Goal: Task Accomplishment & Management: Manage account settings

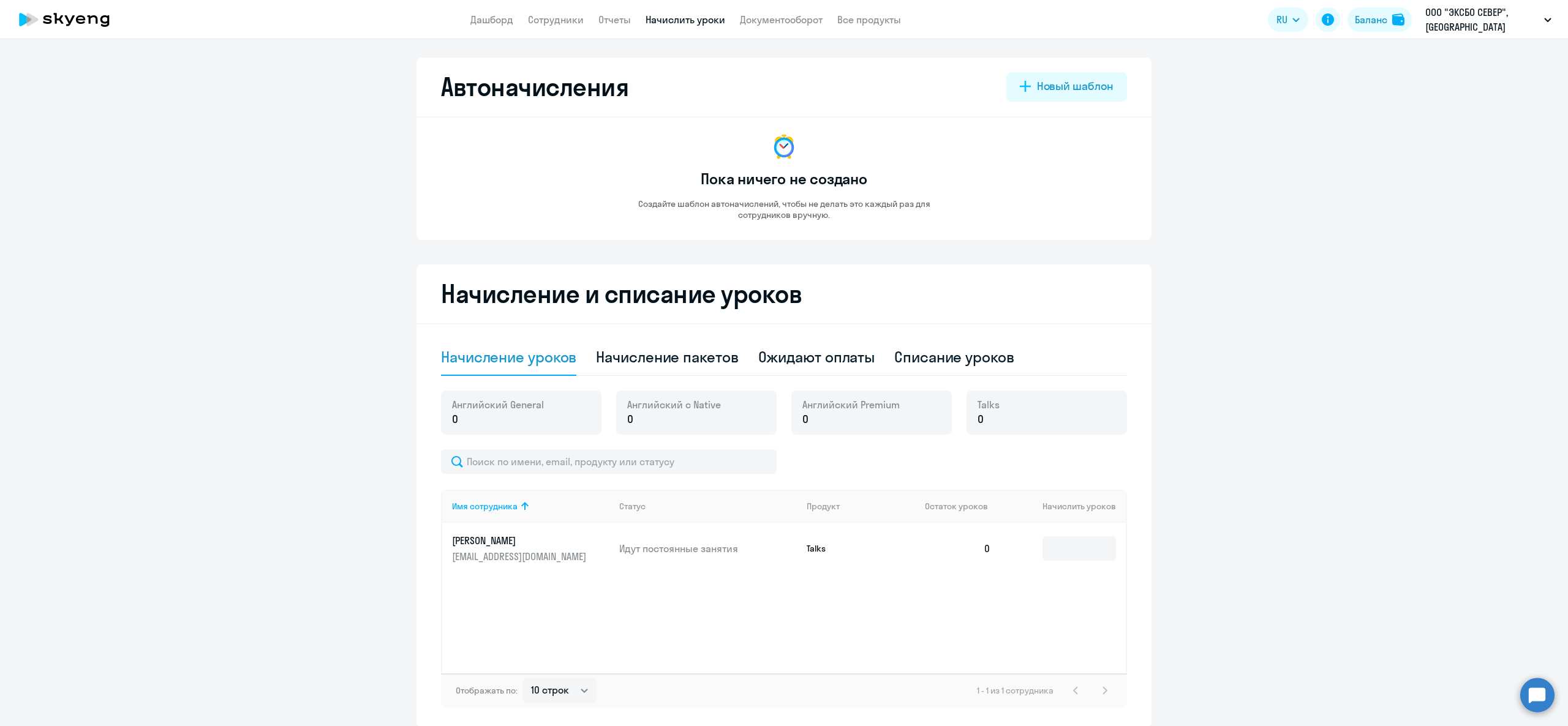
select select "10"
click at [669, 364] on div "Начисление пакетов" at bounding box center [667, 357] width 142 height 20
select select "10"
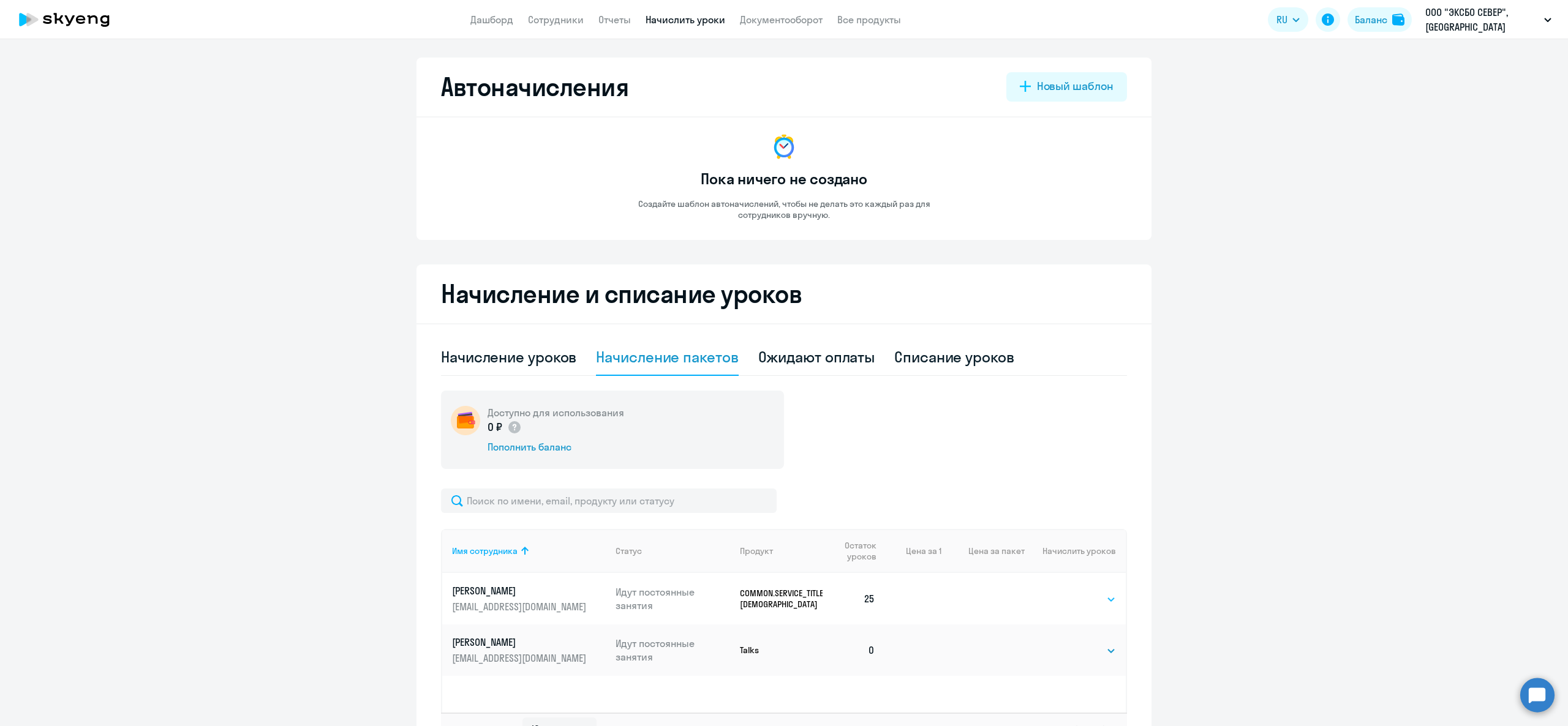
click at [1093, 598] on select "Выбрать 40" at bounding box center [1090, 600] width 50 height 15
select select "40"
click at [1065, 592] on select "Выбрать 40" at bounding box center [1090, 600] width 50 height 15
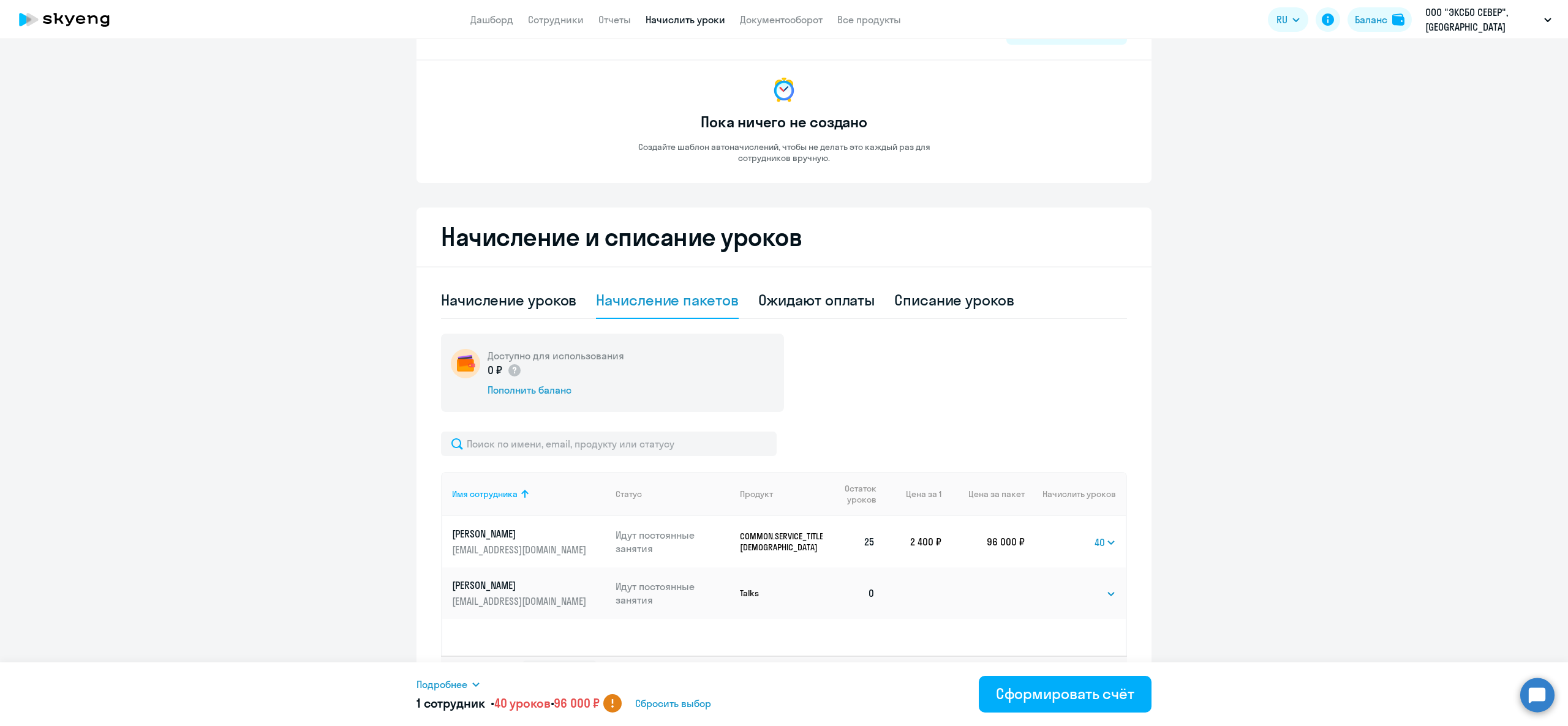
scroll to position [89, 0]
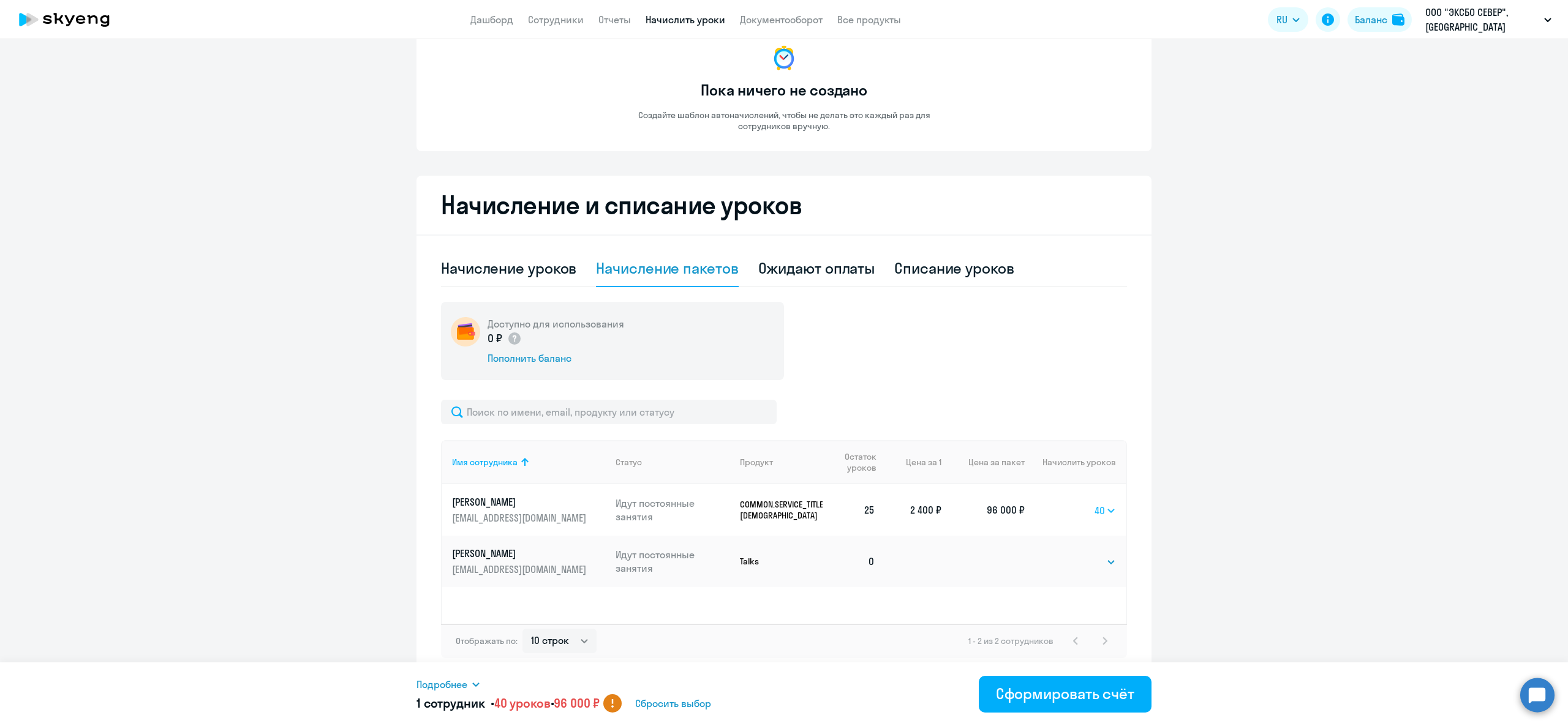
click at [1105, 507] on select "Выбрать 40" at bounding box center [1105, 511] width 22 height 15
select select
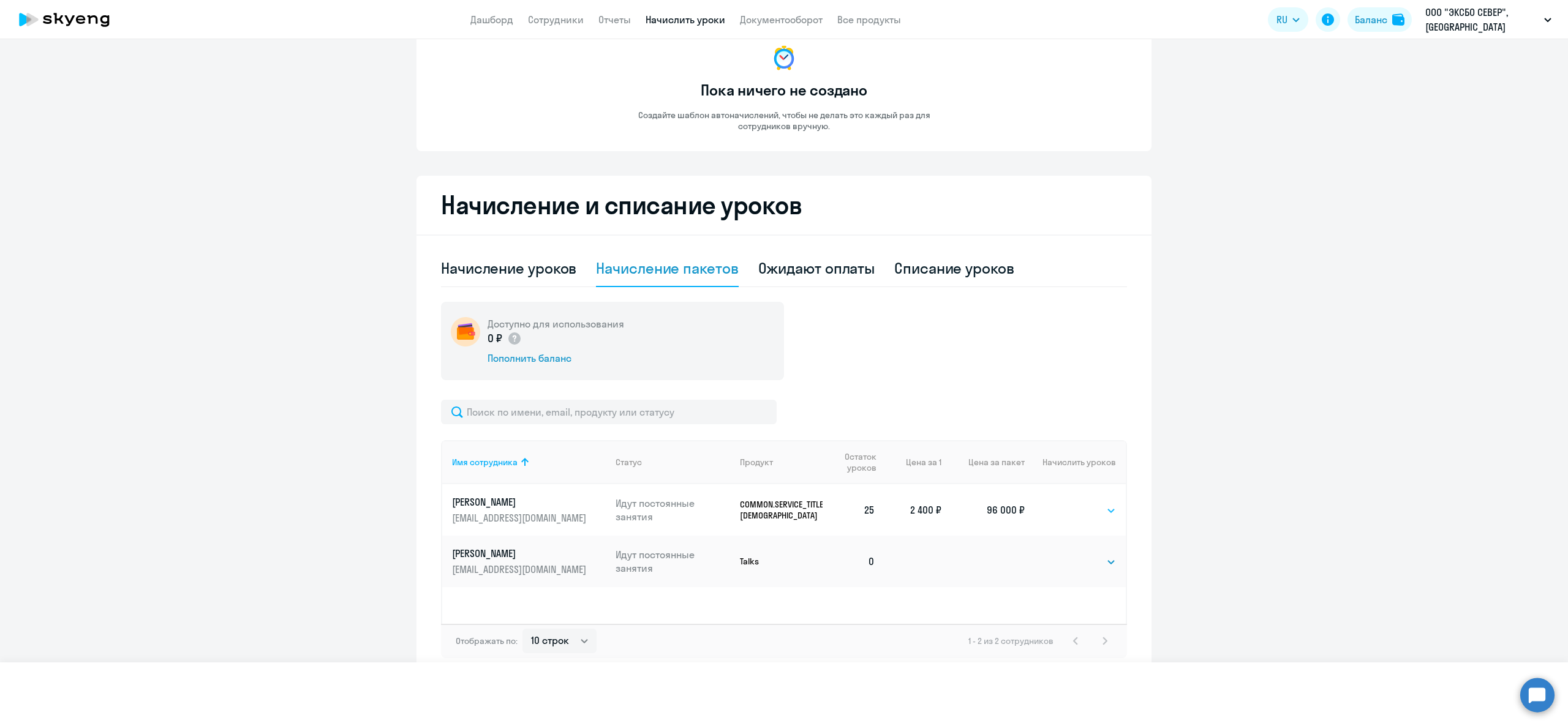
click at [1094, 504] on select "Выбрать 40" at bounding box center [1105, 511] width 22 height 15
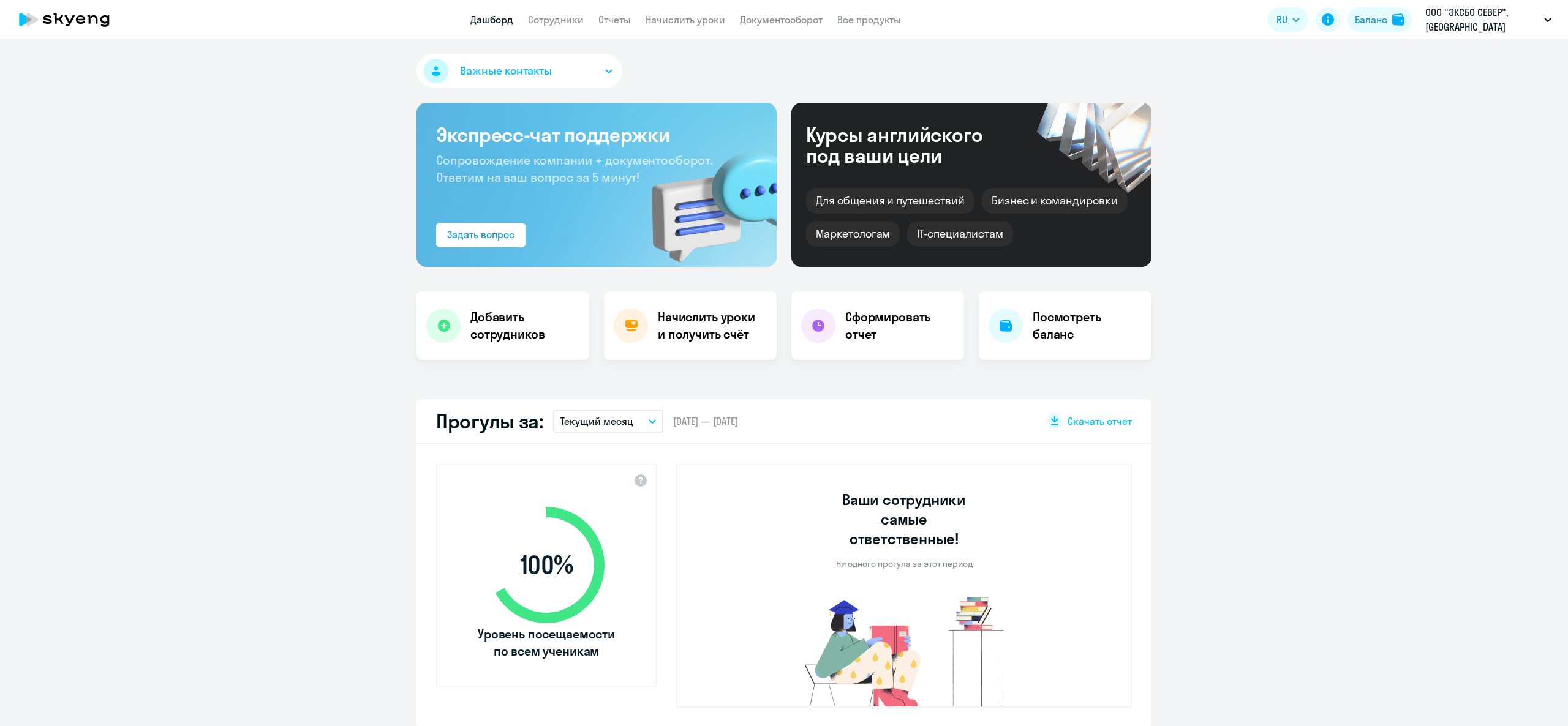
select select "30"
click at [679, 22] on link "Начислить уроки" at bounding box center [685, 19] width 80 height 12
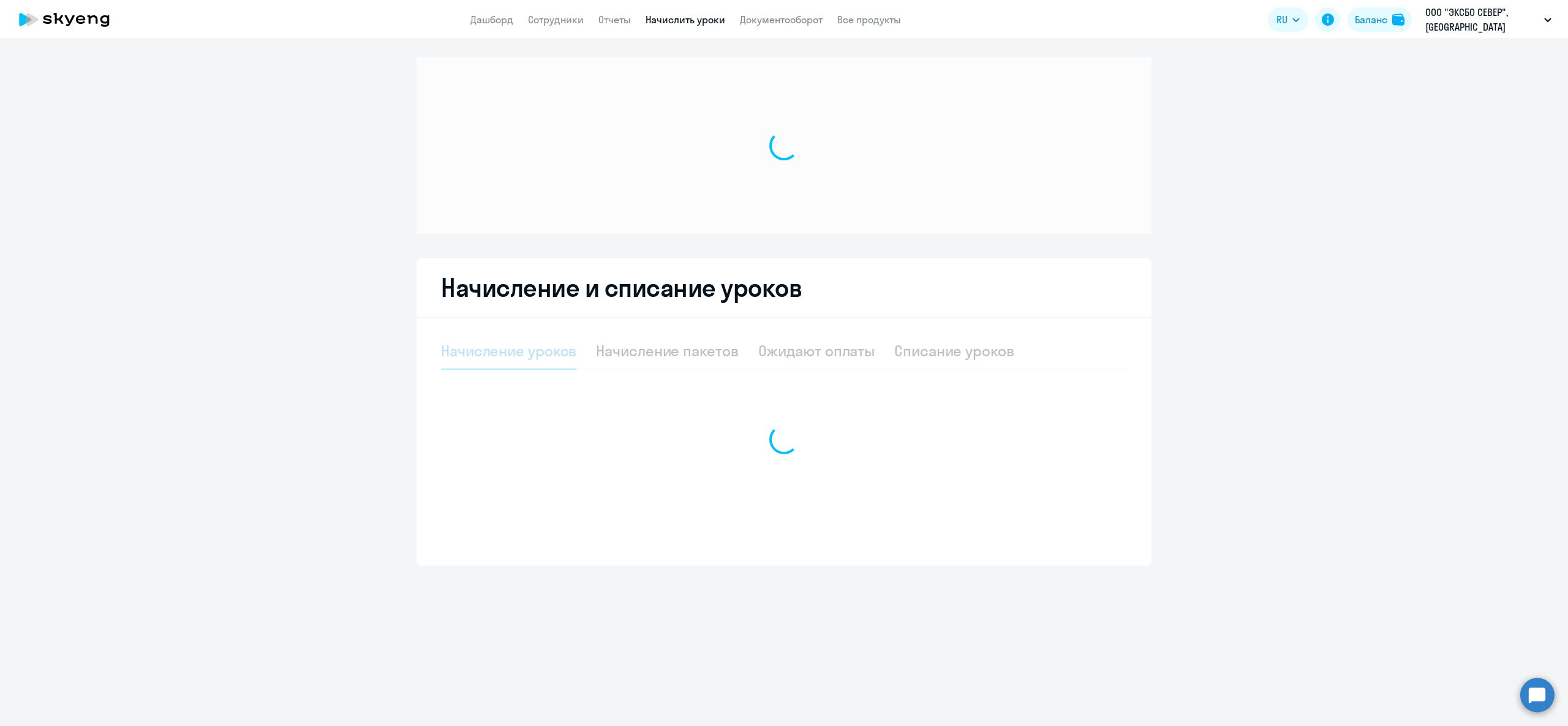
select select "10"
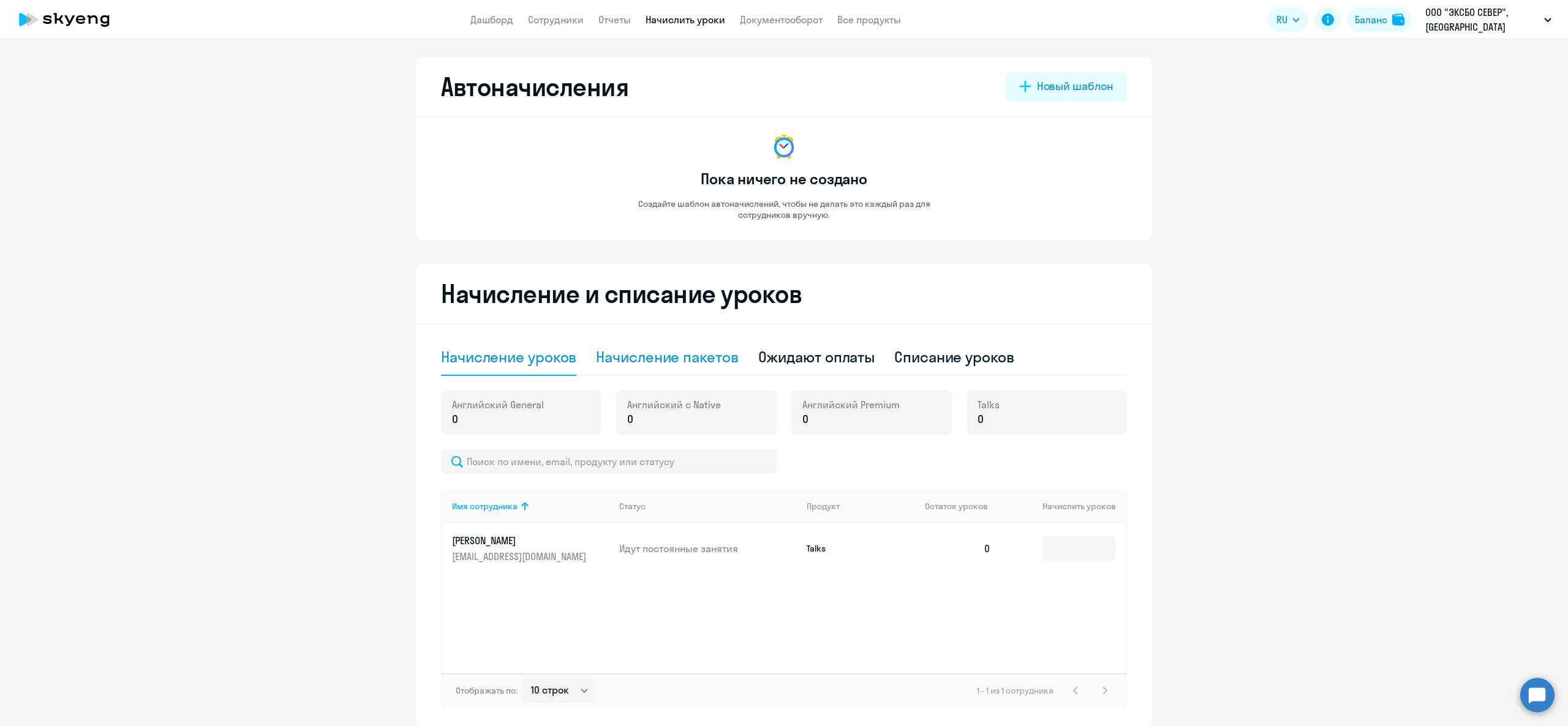
click at [671, 366] on div "Начисление пакетов" at bounding box center [667, 357] width 142 height 20
select select "10"
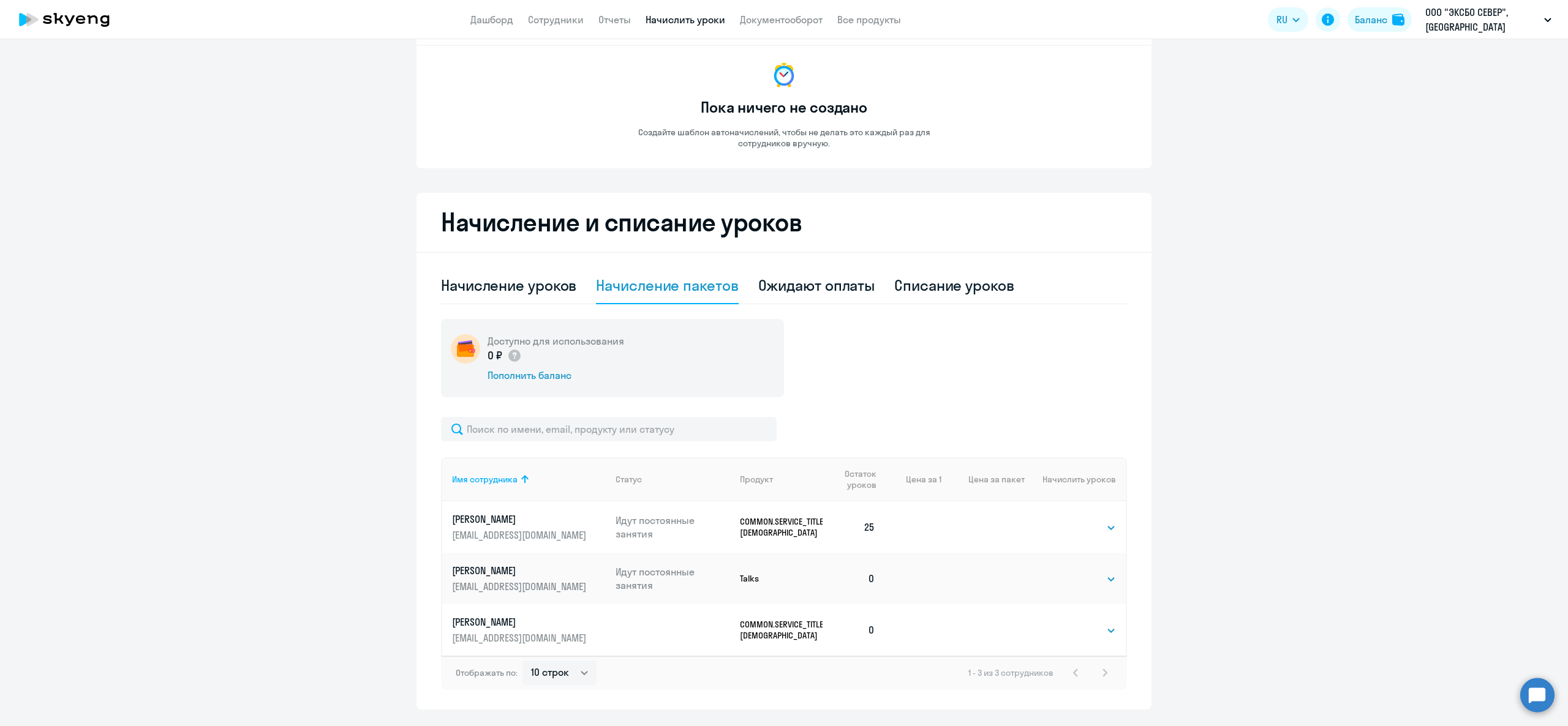
scroll to position [104, 0]
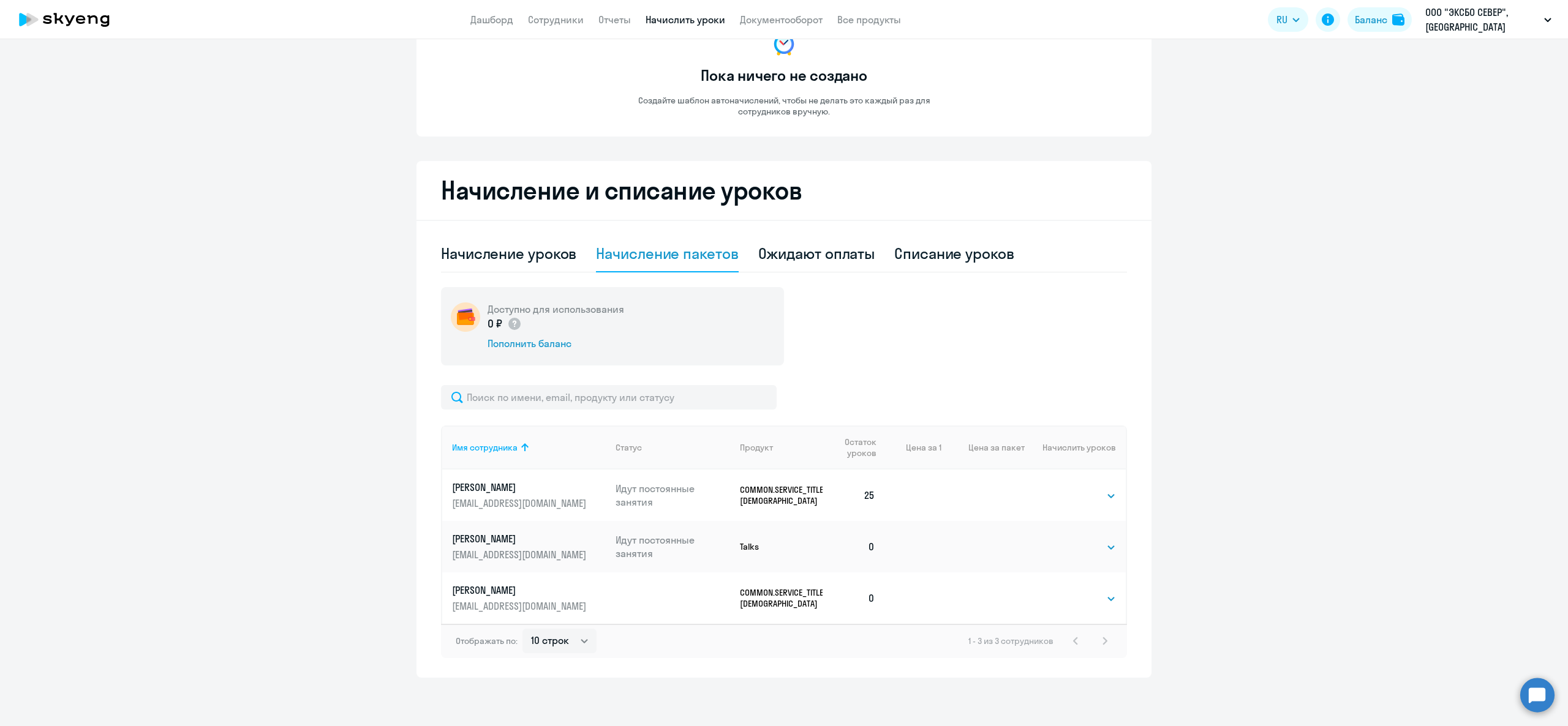
click at [1086, 585] on td "Выбрать 40 Выбрать" at bounding box center [1075, 598] width 101 height 52
click at [1091, 596] on select "Выбрать 40" at bounding box center [1090, 599] width 50 height 15
select select "40"
click at [1065, 591] on select "Выбрать 40" at bounding box center [1090, 599] width 50 height 15
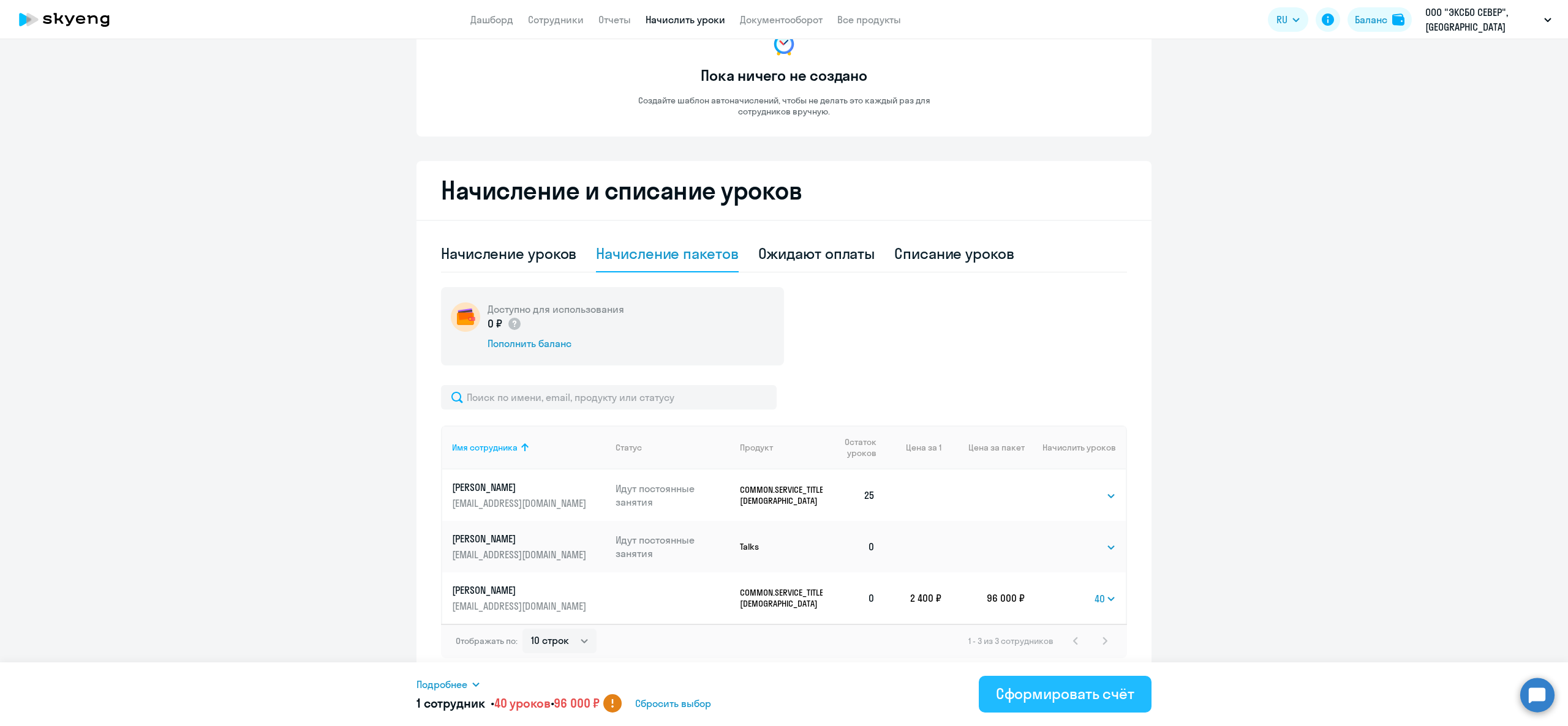
click at [1104, 684] on div "Сформировать счёт" at bounding box center [1064, 693] width 138 height 20
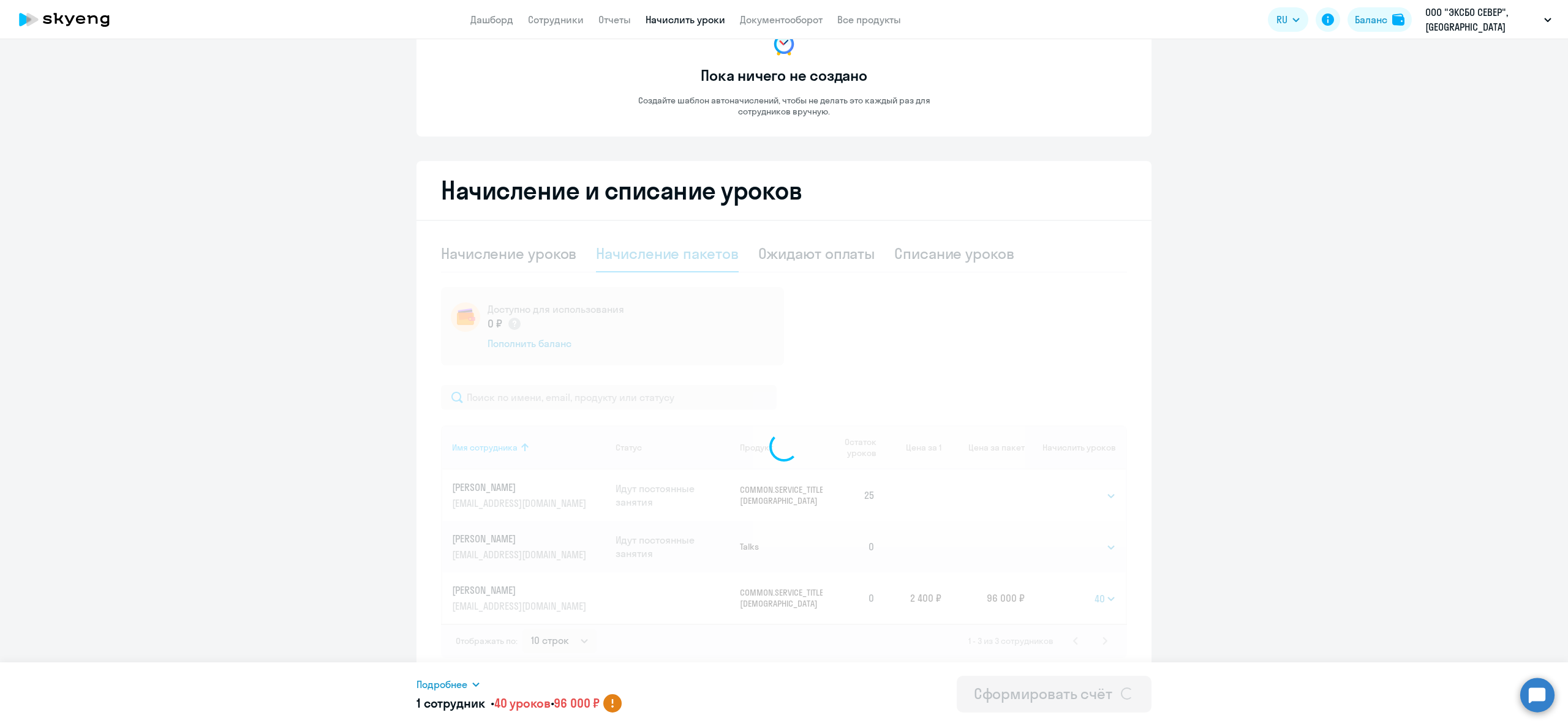
click at [449, 682] on span "Подробнее" at bounding box center [442, 685] width 51 height 15
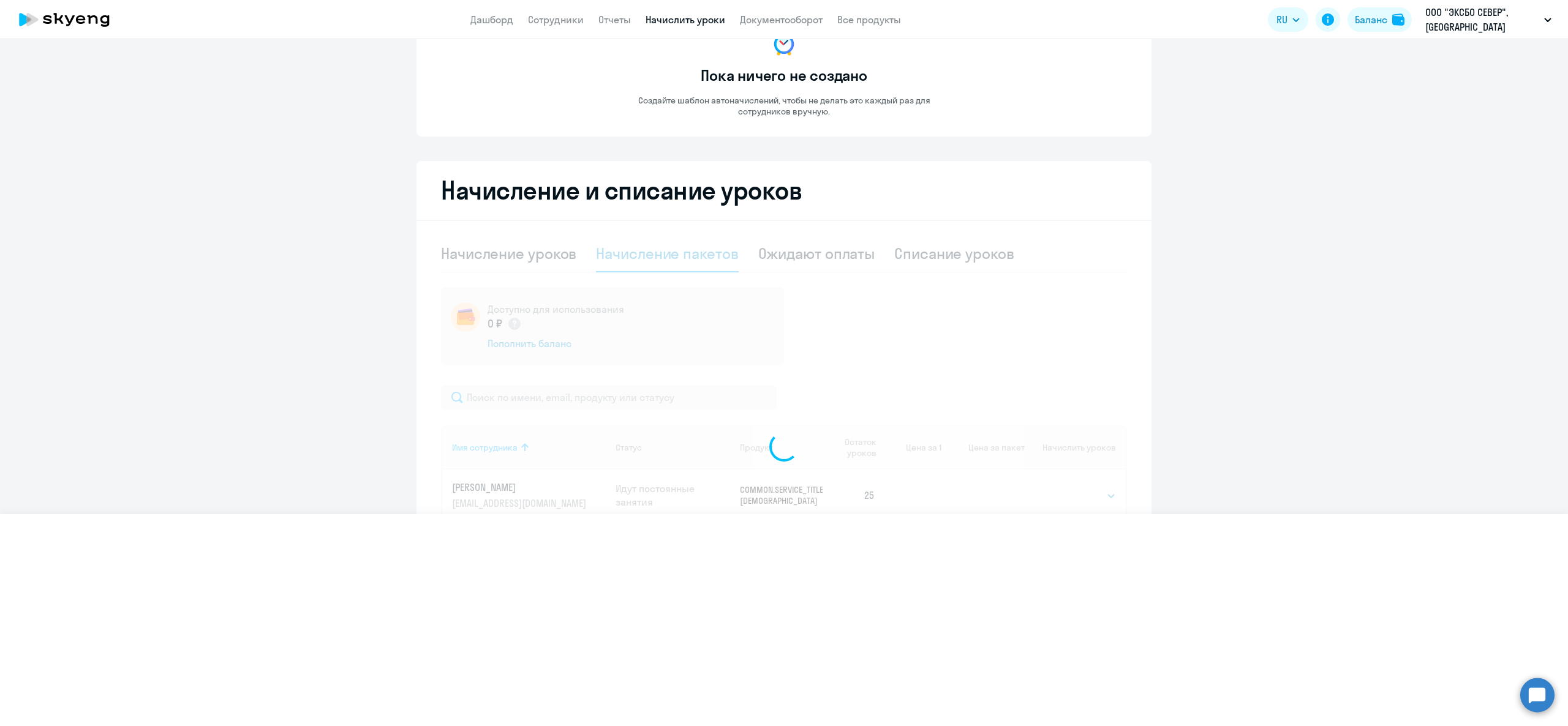
select select
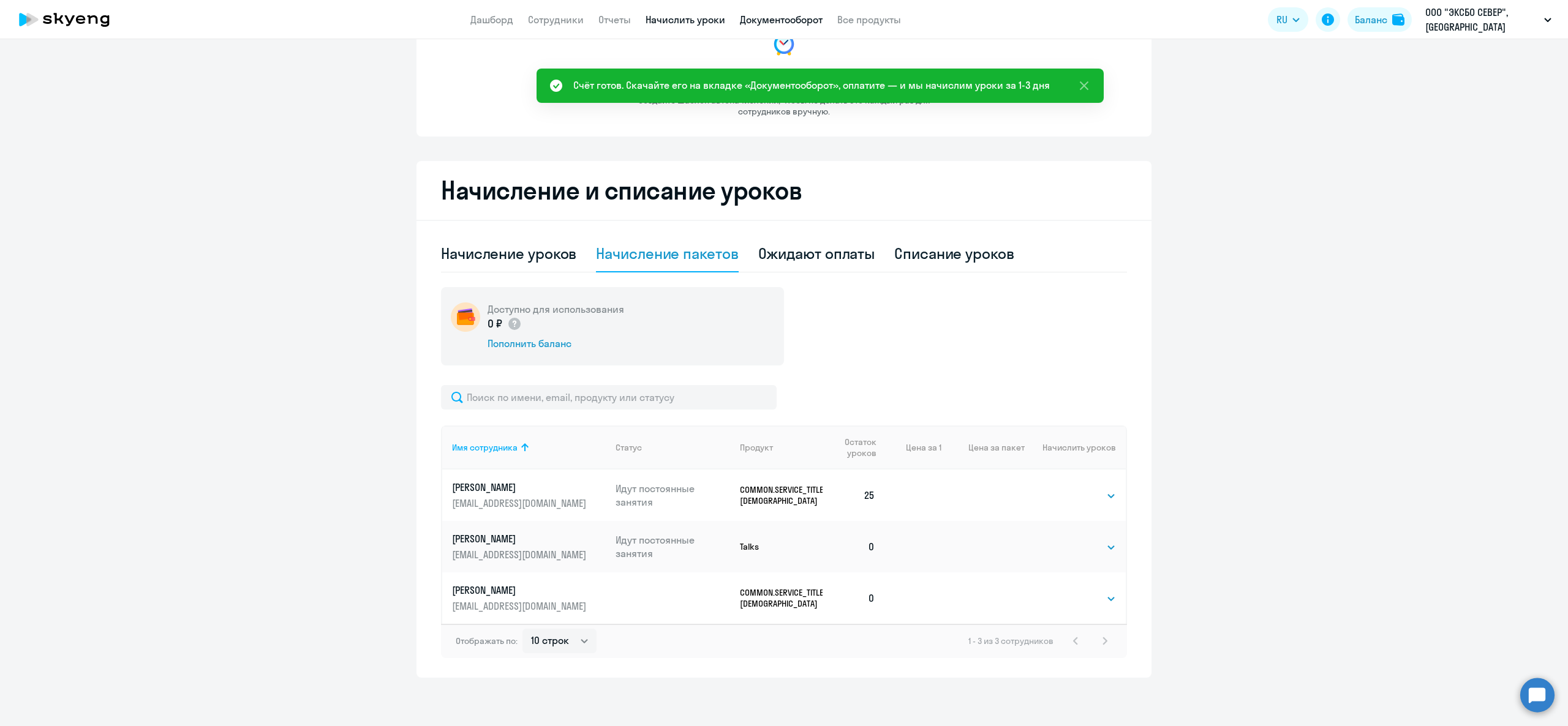
click at [787, 17] on link "Документооборот" at bounding box center [782, 19] width 83 height 12
